Goal: Find specific page/section: Find specific page/section

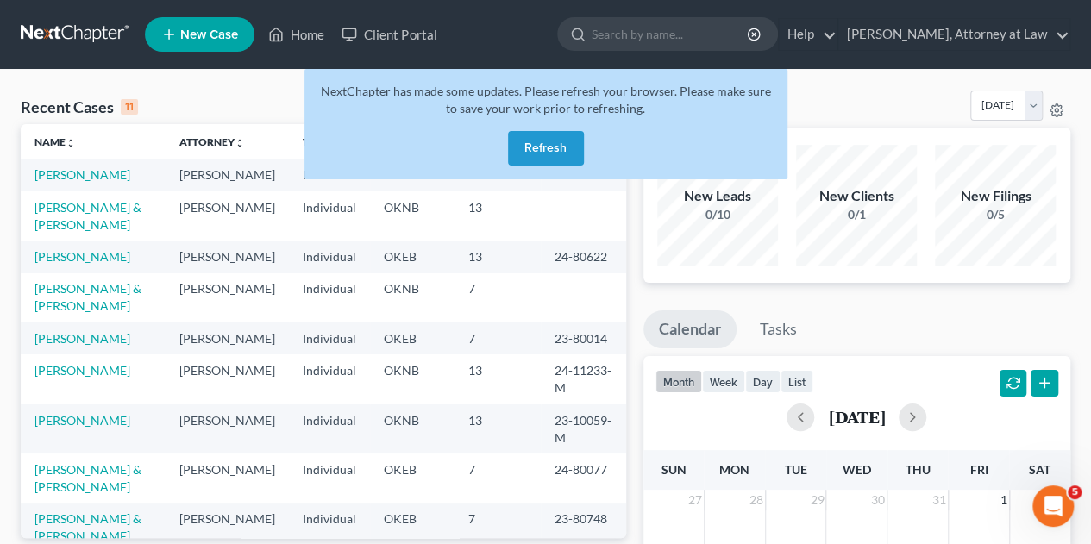
click at [553, 146] on button "Refresh" at bounding box center [546, 148] width 76 height 34
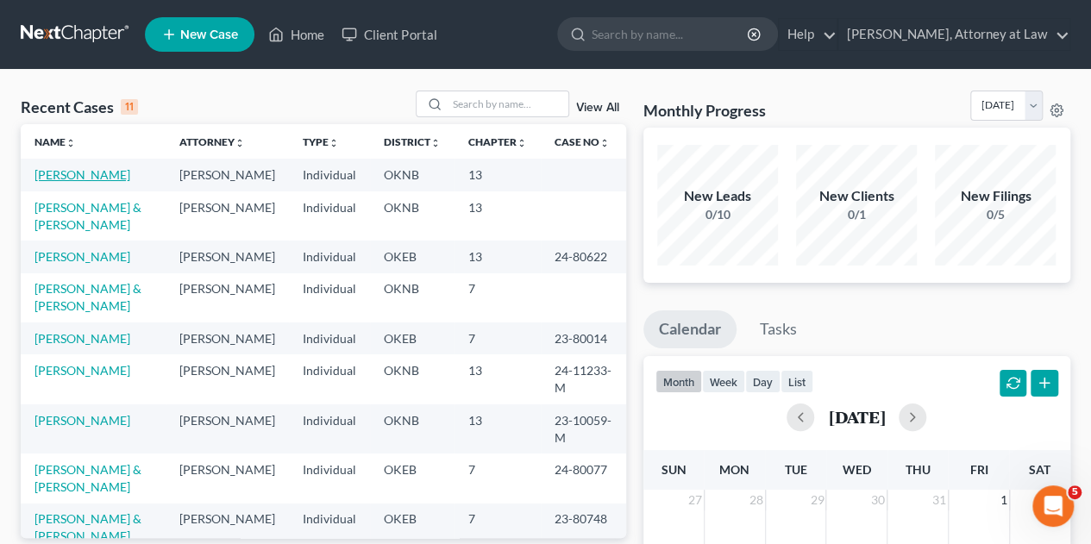
click at [111, 173] on link "[PERSON_NAME]" at bounding box center [82, 174] width 96 height 15
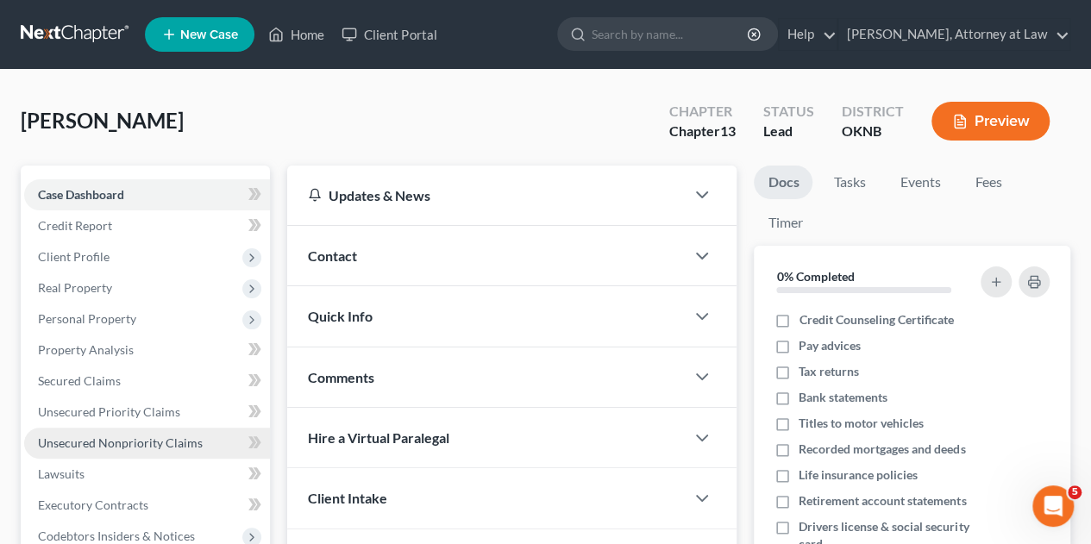
click at [114, 446] on span "Unsecured Nonpriority Claims" at bounding box center [120, 442] width 165 height 15
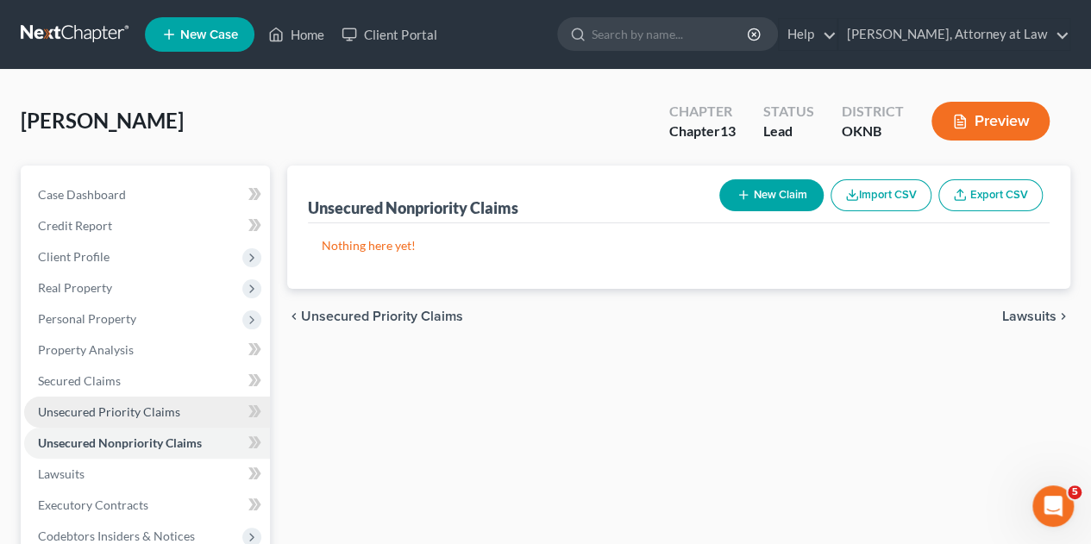
click at [116, 410] on span "Unsecured Priority Claims" at bounding box center [109, 411] width 142 height 15
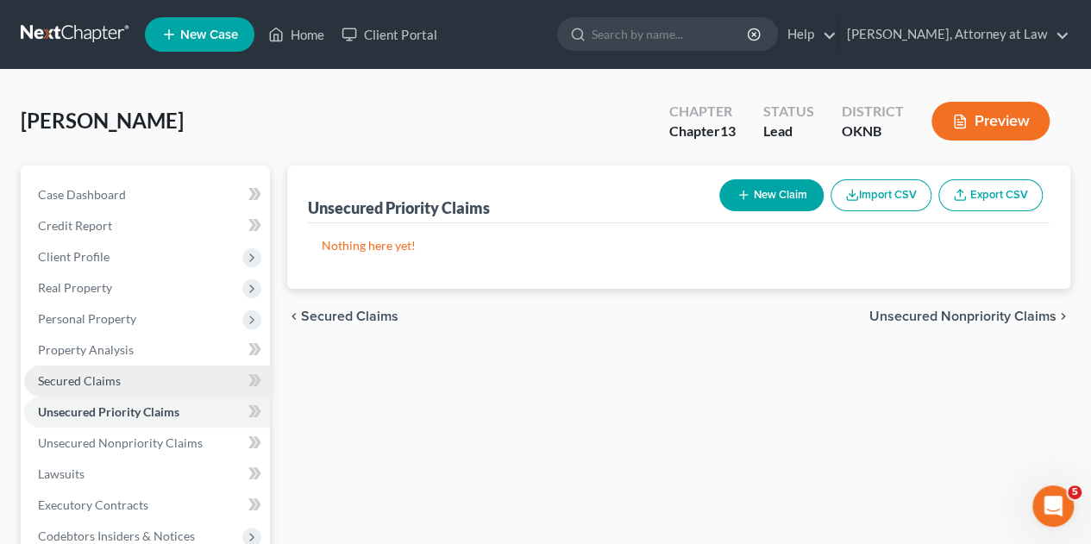
click at [115, 378] on span "Secured Claims" at bounding box center [79, 380] width 83 height 15
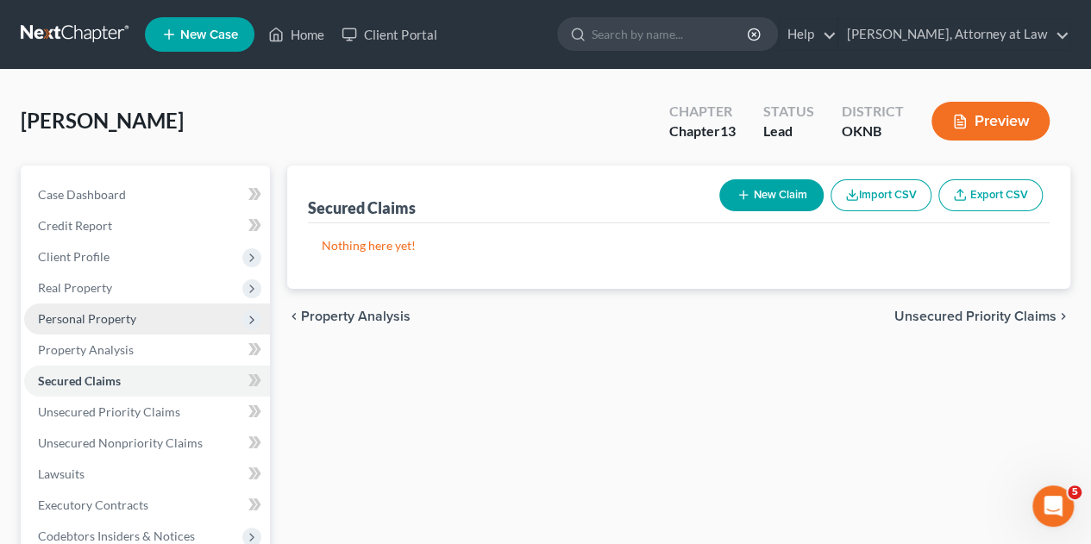
click at [123, 316] on span "Personal Property" at bounding box center [87, 318] width 98 height 15
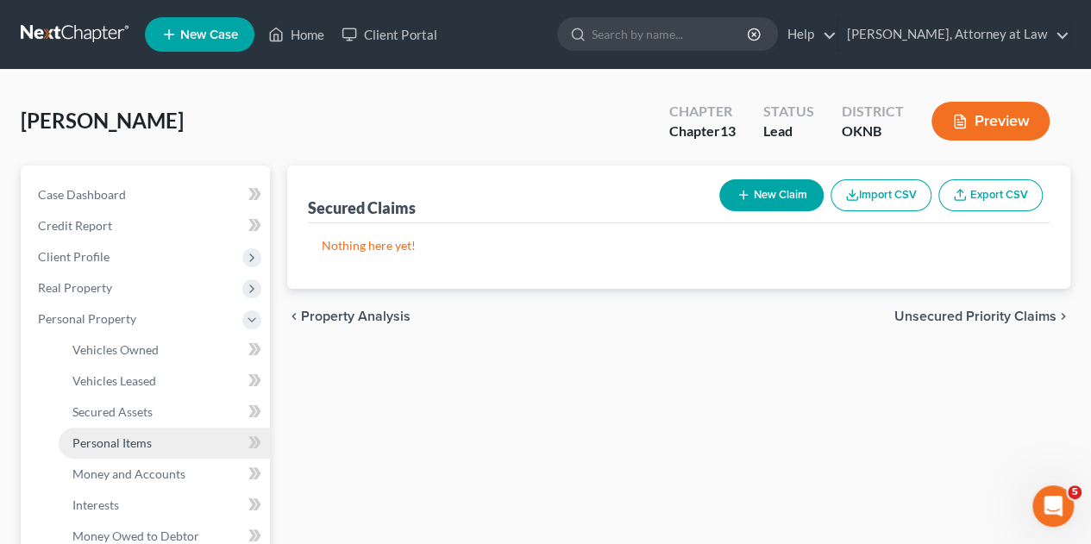
click at [123, 442] on span "Personal Items" at bounding box center [111, 442] width 79 height 15
